Goal: Download file/media

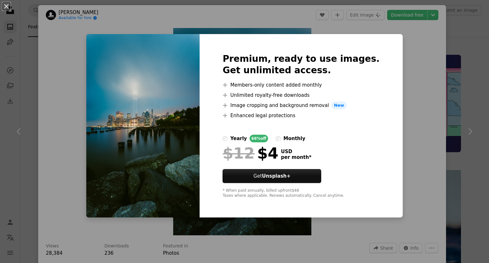
scroll to position [669, 0]
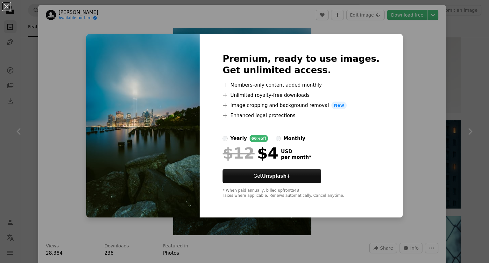
click at [404, 147] on div "An X shape Premium, ready to use images. Get unlimited access. A plus sign Memb…" at bounding box center [244, 131] width 489 height 263
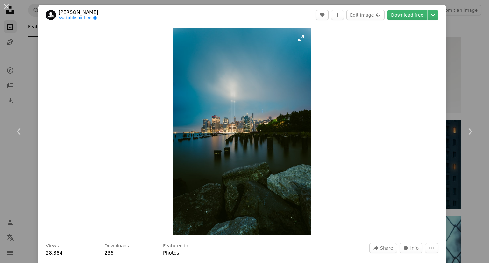
click at [255, 134] on img "Zoom in on this image" at bounding box center [242, 131] width 138 height 207
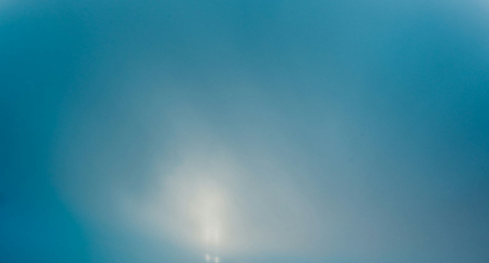
scroll to position [228, 0]
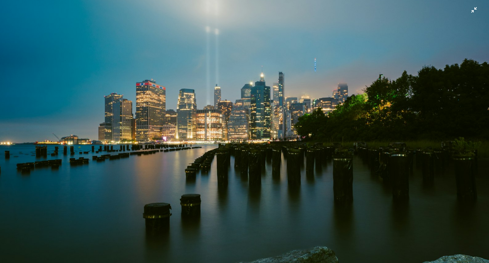
click at [163, 111] on img "Zoom out on this image" at bounding box center [245, 138] width 490 height 735
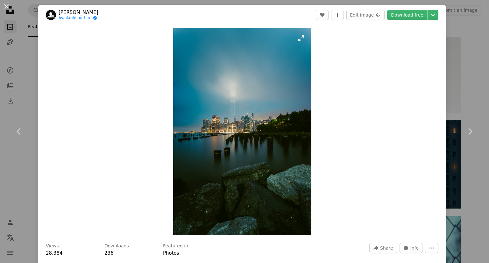
click at [228, 114] on img "Zoom in on this image" at bounding box center [242, 131] width 138 height 207
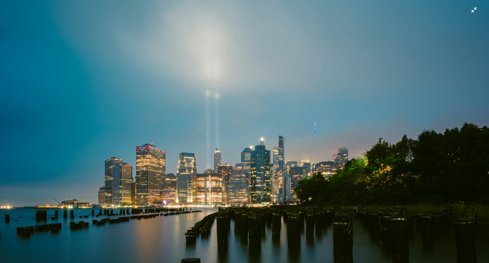
scroll to position [158, 0]
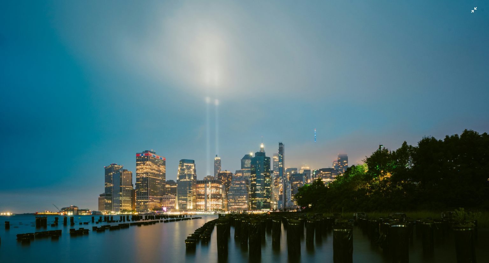
click at [472, 12] on img "Zoom out on this image" at bounding box center [245, 209] width 490 height 735
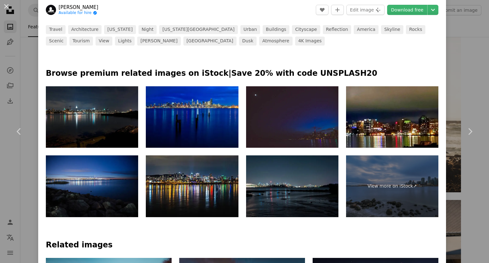
scroll to position [287, 0]
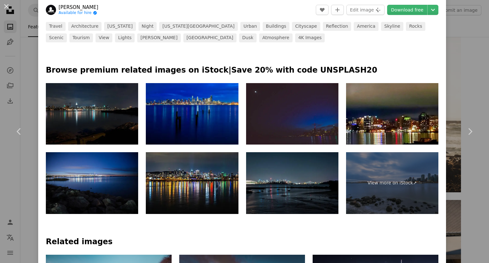
click at [102, 123] on img at bounding box center [92, 114] width 92 height 62
